Goal: Navigation & Orientation: Find specific page/section

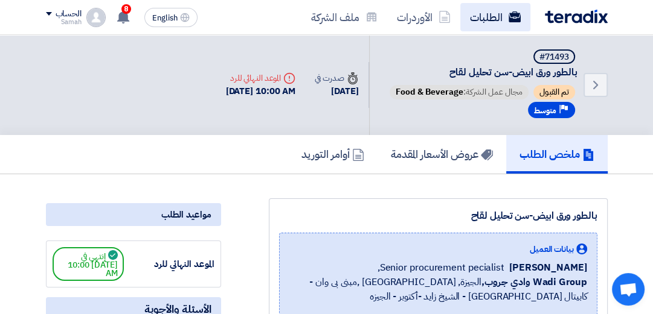
click at [491, 21] on link "الطلبات" at bounding box center [495, 17] width 70 height 28
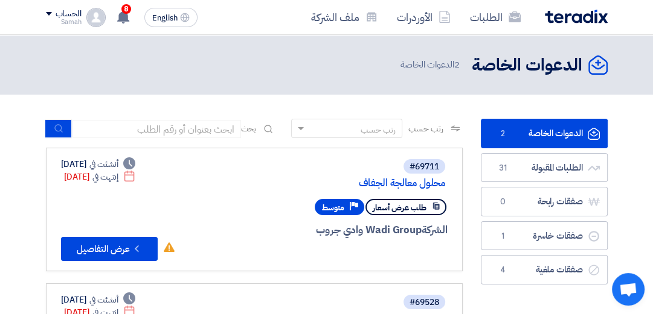
click at [541, 129] on link "الدعوات الخاصة الدعوات الخاصة 2" at bounding box center [543, 134] width 127 height 30
click at [593, 134] on icon "الدعوات الخاصة" at bounding box center [593, 134] width 12 height 12
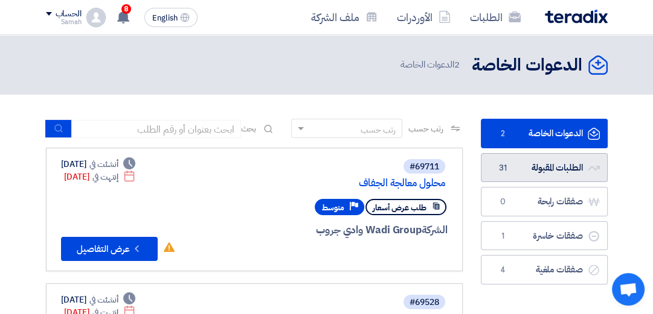
click at [535, 171] on link "الطلبات المقبولة الطلبات المقبولة 31" at bounding box center [543, 168] width 127 height 30
